Goal: Transaction & Acquisition: Purchase product/service

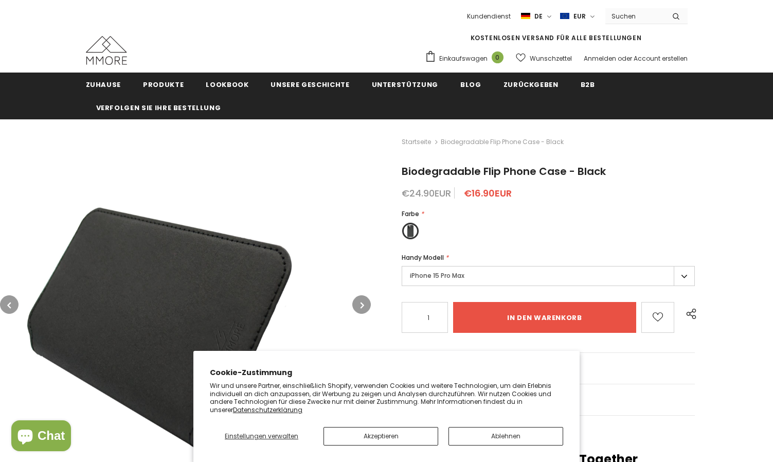
type input "0"
click at [683, 279] on label "iPhone 15 Pro Max" at bounding box center [548, 276] width 293 height 20
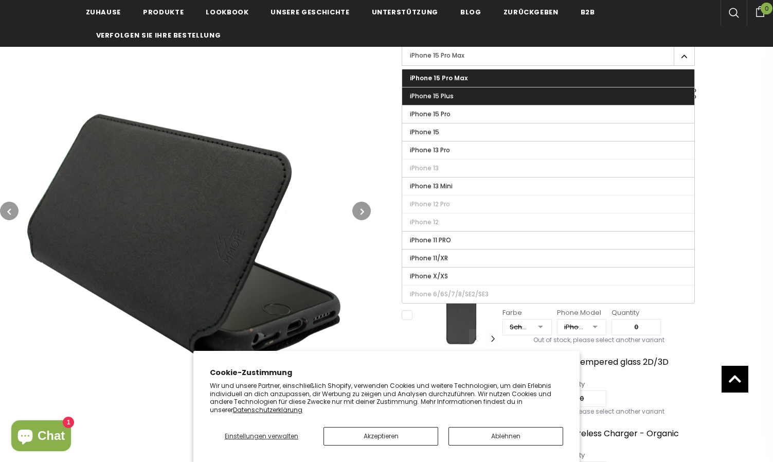
scroll to position [222, 0]
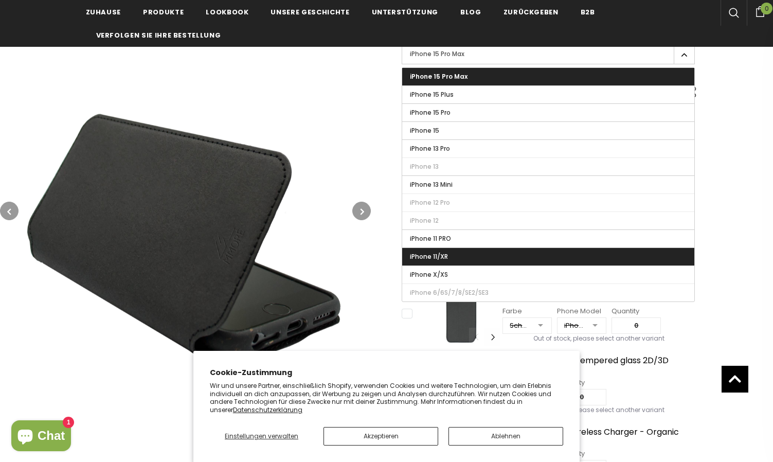
click at [595, 264] on label "iPhone 11/XR" at bounding box center [548, 256] width 292 height 17
click at [0, 0] on input "iPhone 11/XR" at bounding box center [0, 0] width 0 height 0
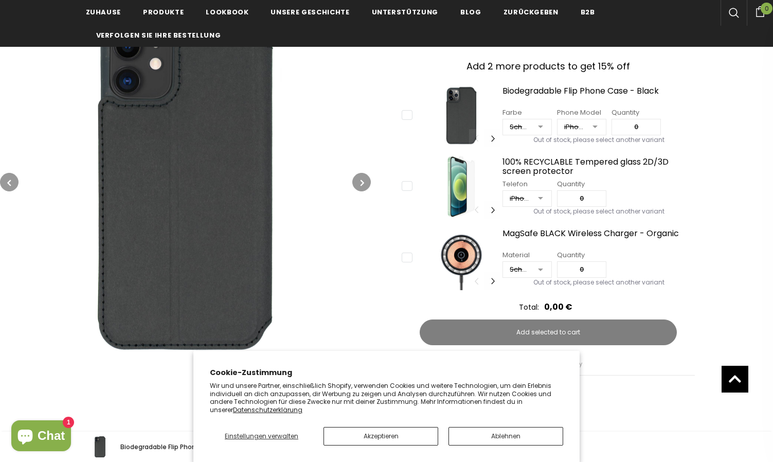
scroll to position [423, 0]
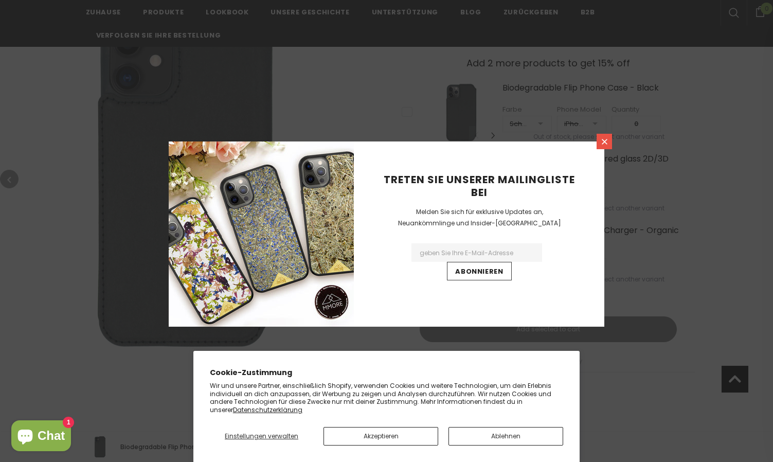
click at [600, 145] on icon at bounding box center [604, 141] width 9 height 9
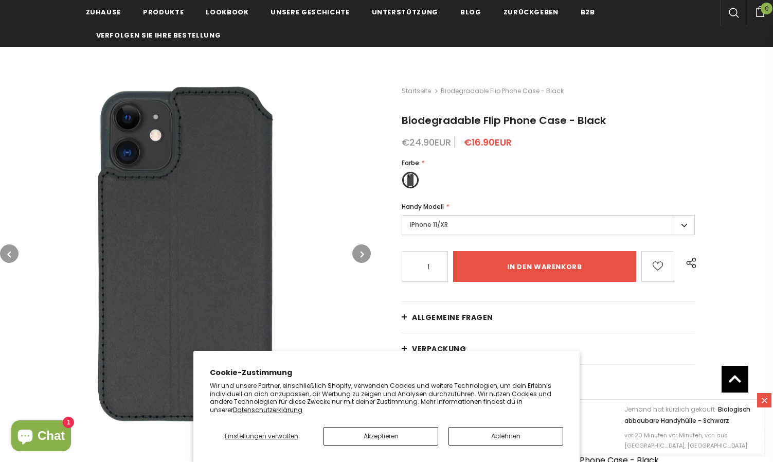
scroll to position [0, 0]
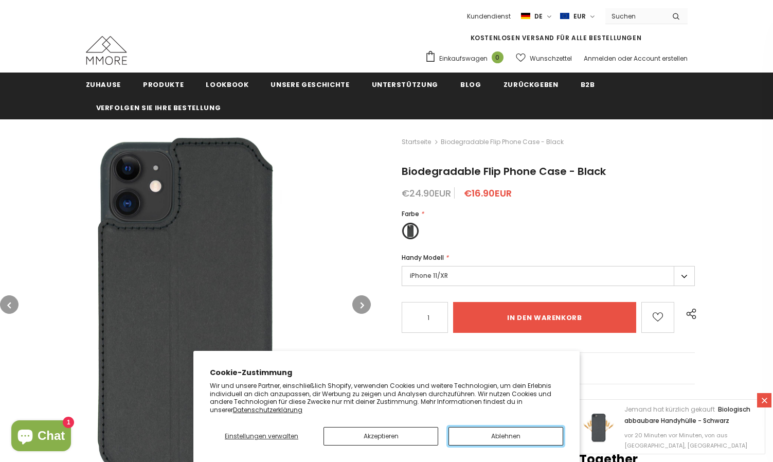
click at [500, 432] on button "Ablehnen" at bounding box center [505, 436] width 115 height 19
